Goal: Use online tool/utility: Use online tool/utility

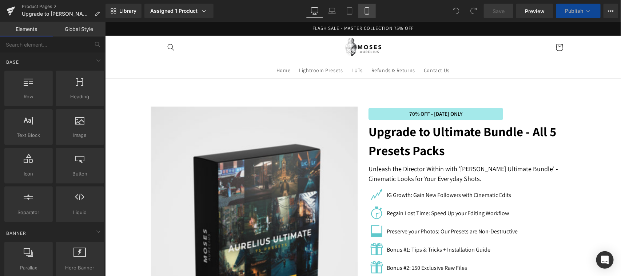
scroll to position [709, 0]
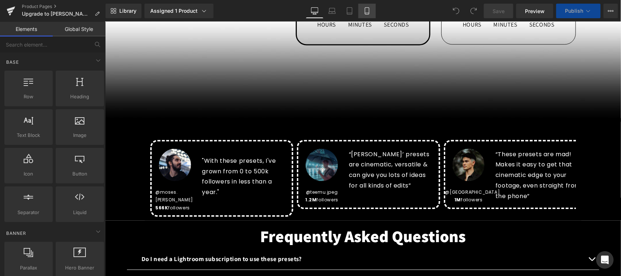
drag, startPoint x: 366, startPoint y: 12, endPoint x: 217, endPoint y: 155, distance: 206.6
click at [366, 12] on icon at bounding box center [366, 10] width 7 height 7
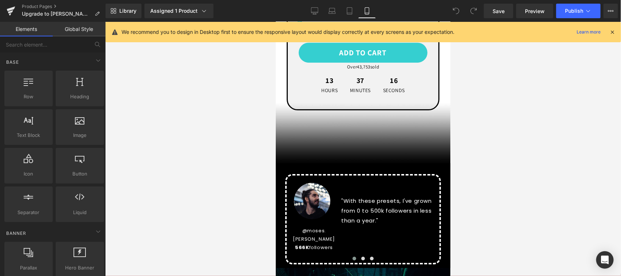
scroll to position [1012, 0]
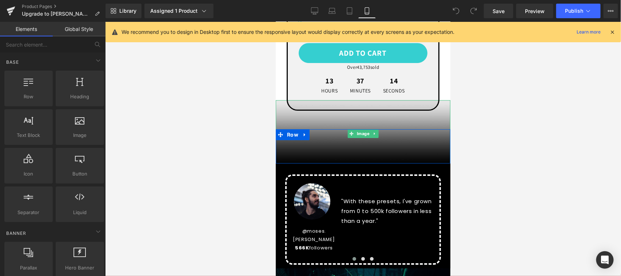
click at [335, 144] on img at bounding box center [362, 133] width 175 height 67
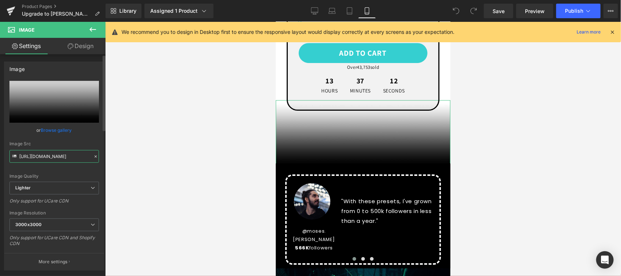
click at [65, 157] on input "[URL][DOMAIN_NAME]" at bounding box center [54, 156] width 90 height 13
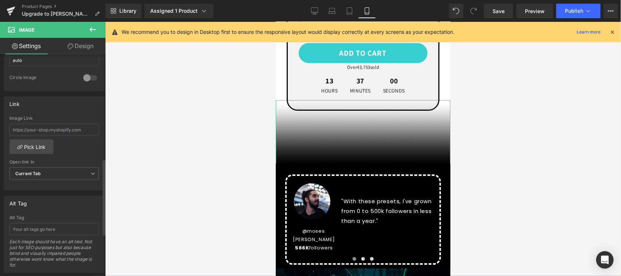
scroll to position [303, 0]
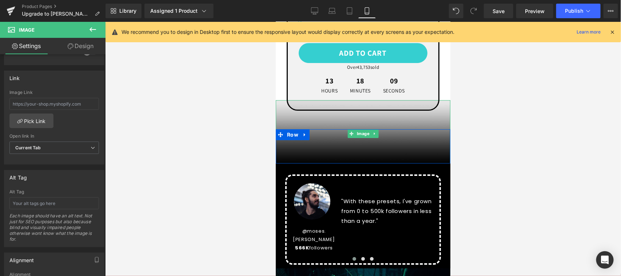
click at [415, 141] on img at bounding box center [362, 133] width 175 height 67
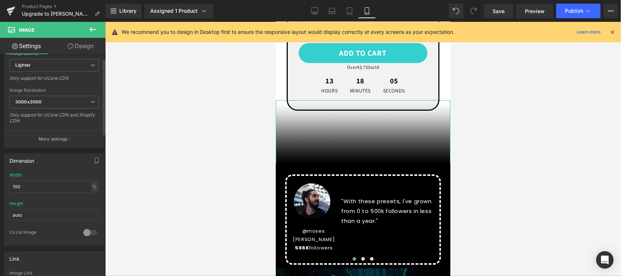
scroll to position [0, 0]
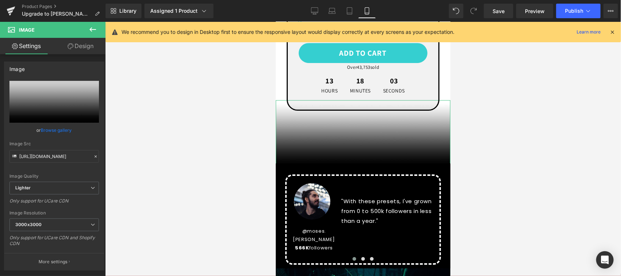
click at [87, 45] on link "Design" at bounding box center [80, 46] width 53 height 16
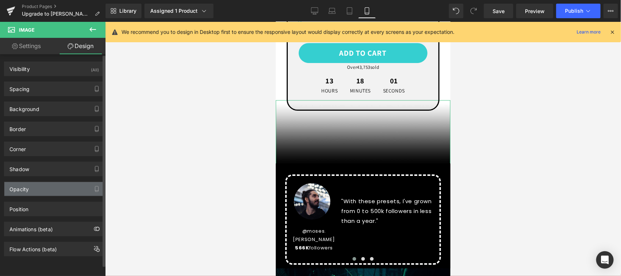
click at [62, 190] on div "Opacity" at bounding box center [54, 189] width 100 height 14
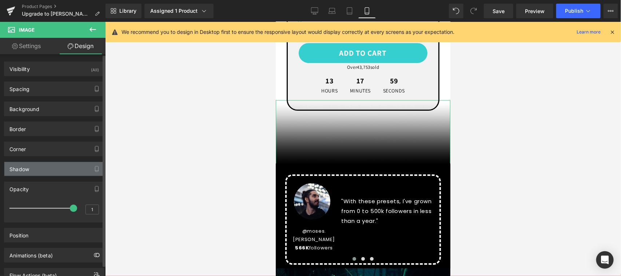
click at [56, 171] on div "Shadow" at bounding box center [54, 169] width 100 height 14
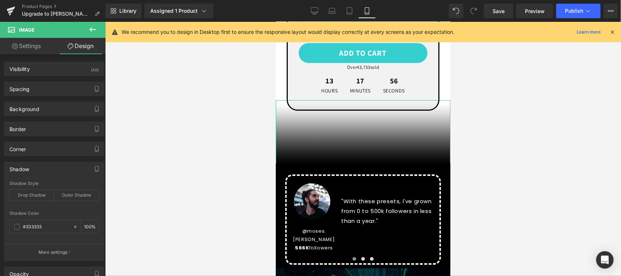
click at [24, 45] on link "Settings" at bounding box center [26, 46] width 53 height 16
